Goal: Find specific page/section: Find specific page/section

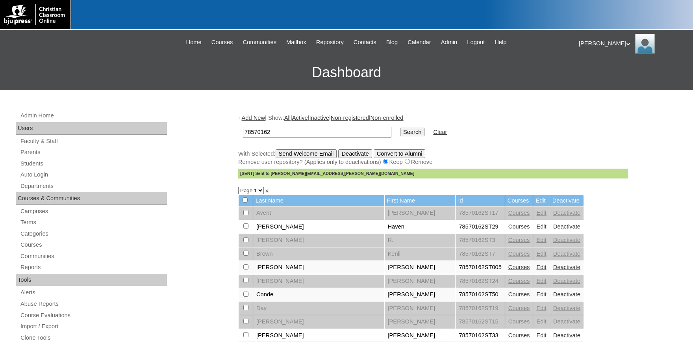
scroll to position [43, 0]
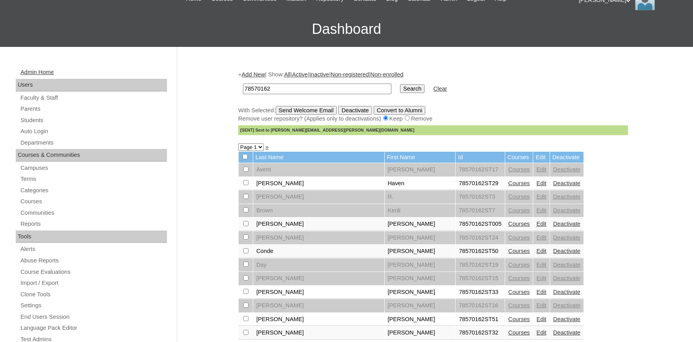
drag, startPoint x: 314, startPoint y: 90, endPoint x: 162, endPoint y: 76, distance: 152.3
click at [243, 84] on input "78570162" at bounding box center [317, 89] width 149 height 11
type input "712042"
click at [400, 84] on input "Search" at bounding box center [412, 88] width 24 height 9
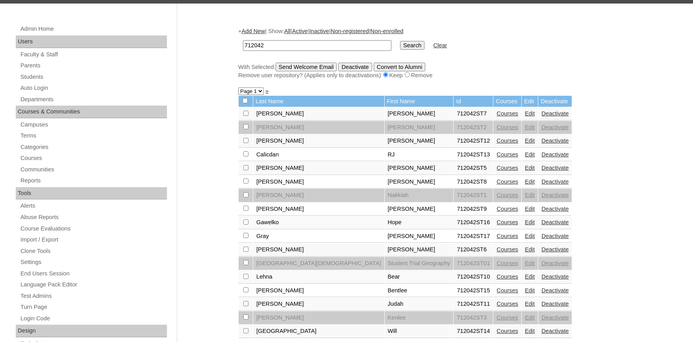
scroll to position [130, 0]
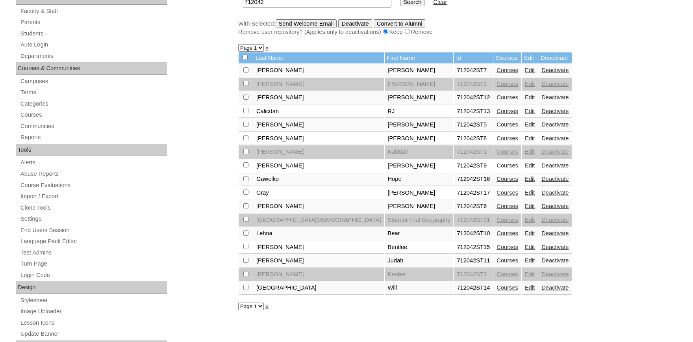
click at [497, 209] on link "Courses" at bounding box center [508, 206] width 22 height 6
